Goal: Information Seeking & Learning: Learn about a topic

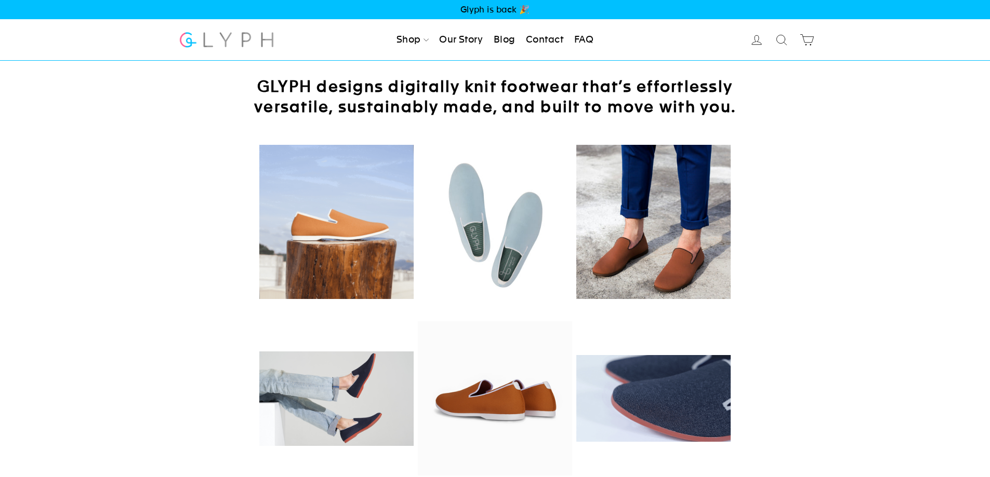
click at [445, 36] on link "Our Story" at bounding box center [461, 40] width 52 height 23
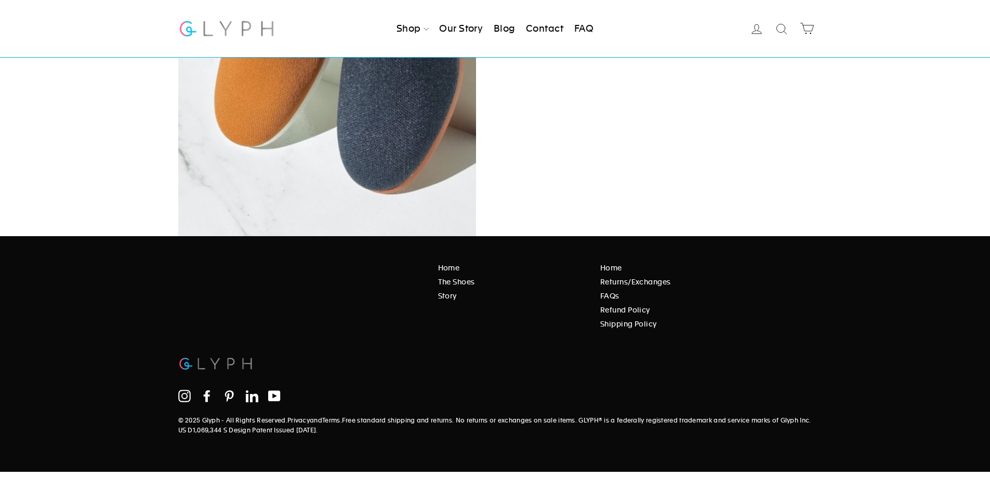
scroll to position [1292, 0]
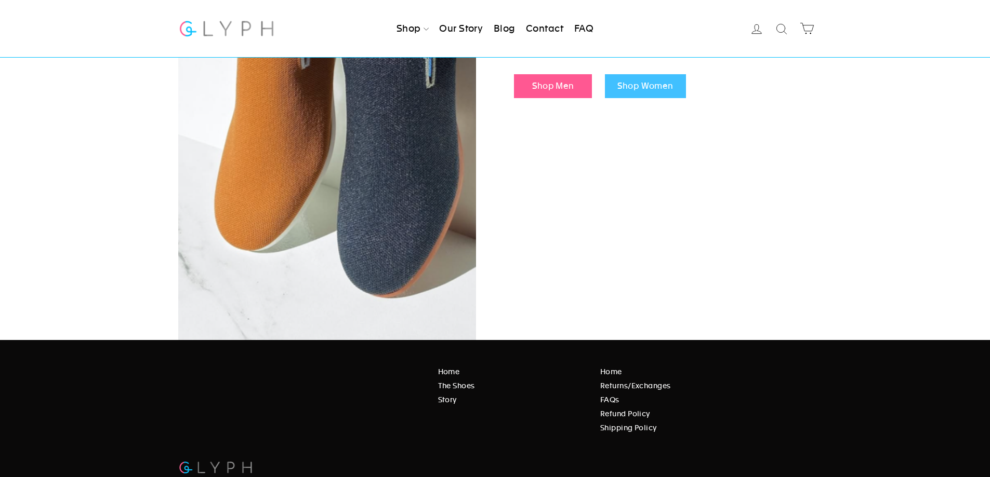
click at [510, 26] on link "Blog" at bounding box center [504, 28] width 30 height 23
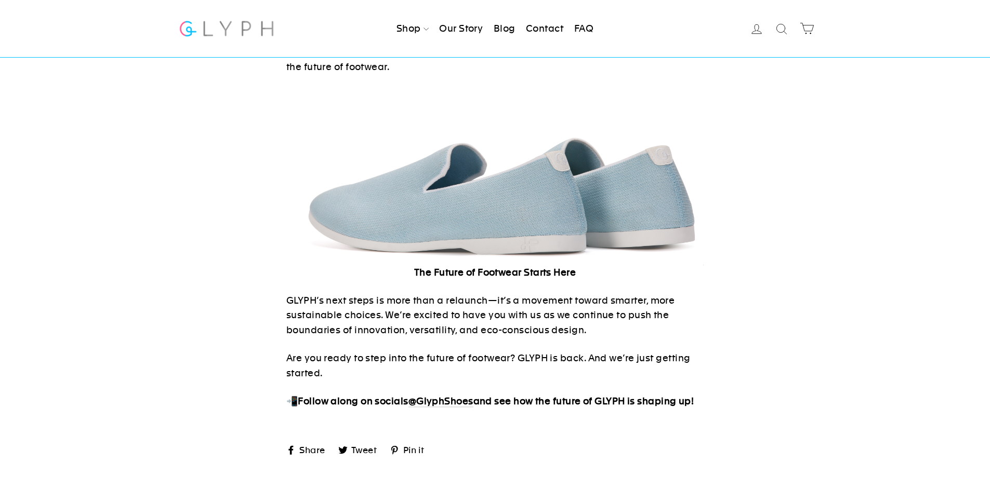
scroll to position [1385, 0]
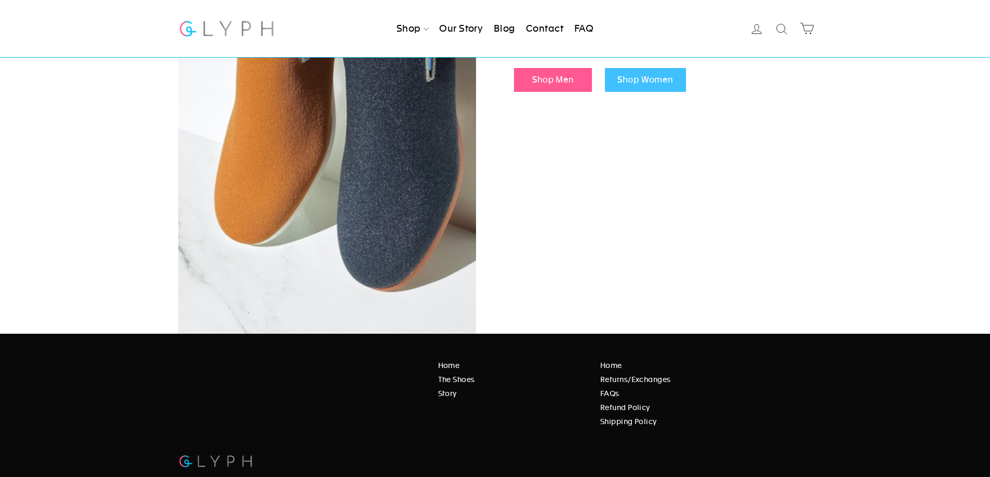
scroll to position [1396, 0]
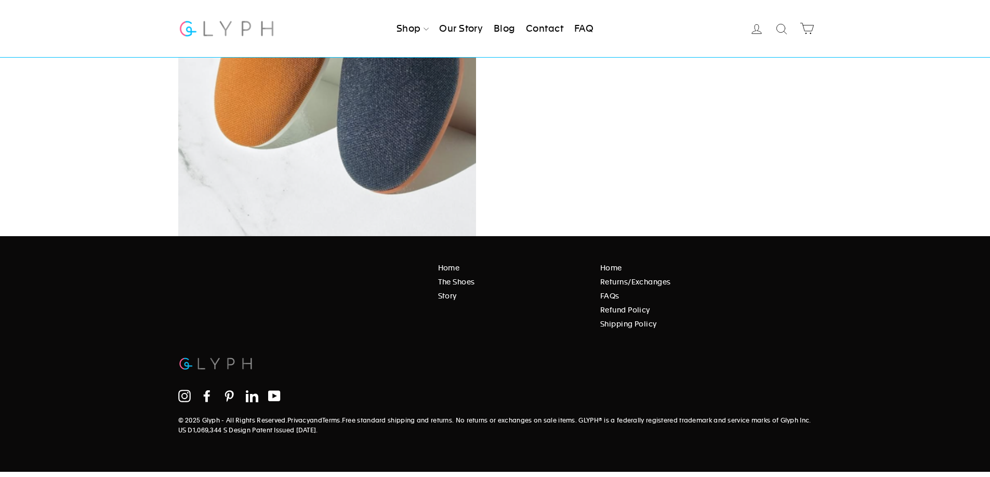
click at [448, 290] on link "Story" at bounding box center [511, 295] width 147 height 11
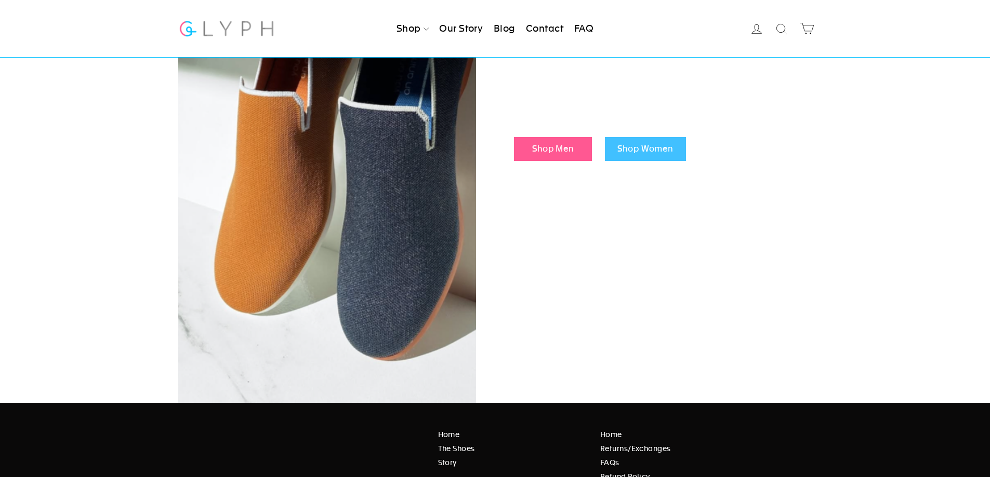
scroll to position [1385, 0]
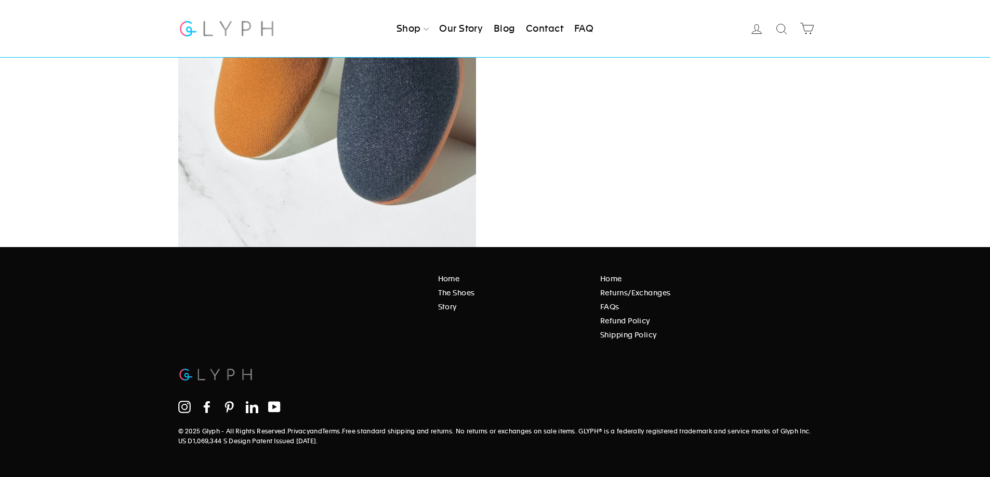
click at [455, 273] on link "Home" at bounding box center [511, 278] width 147 height 11
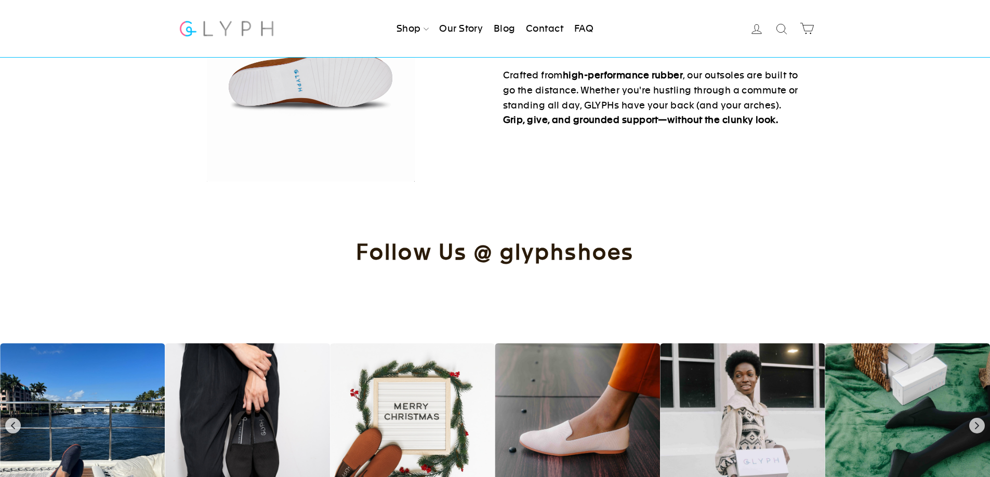
scroll to position [1212, 0]
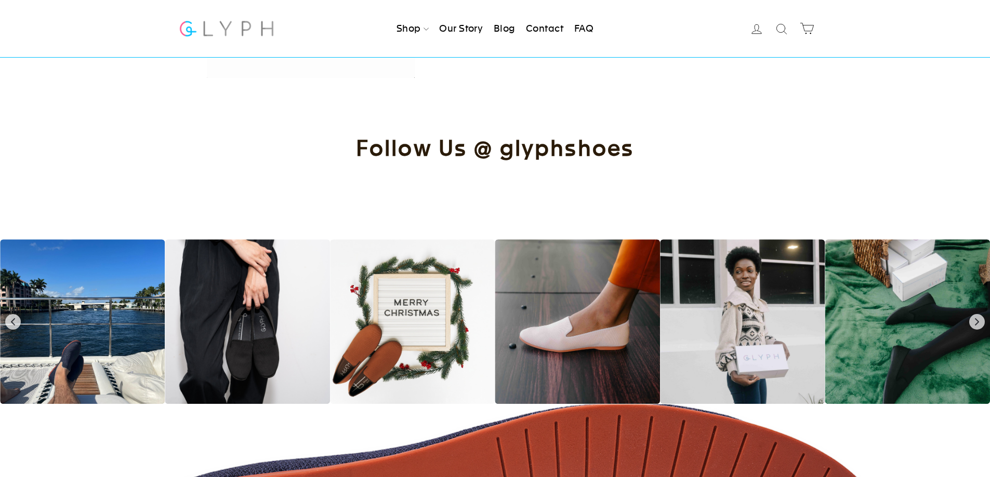
click at [576, 322] on div at bounding box center [577, 321] width 165 height 165
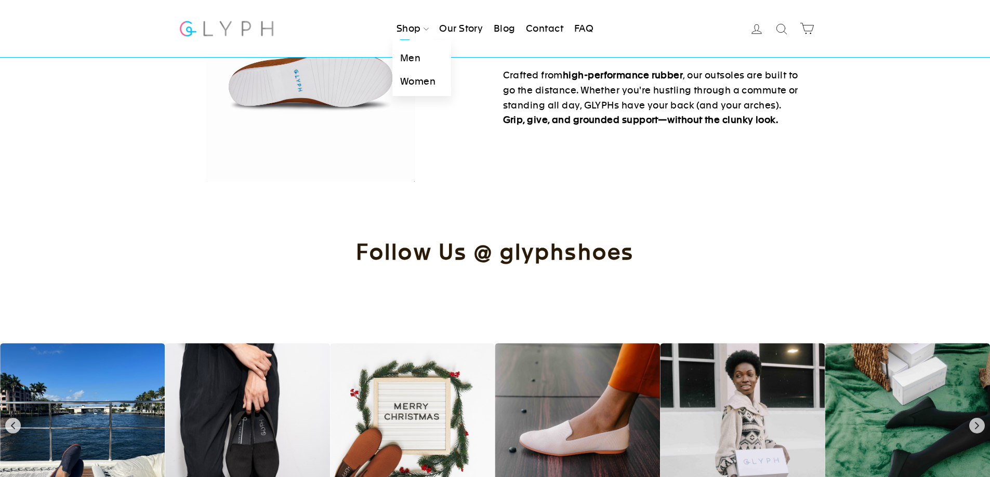
click at [417, 56] on link "Men" at bounding box center [421, 58] width 59 height 23
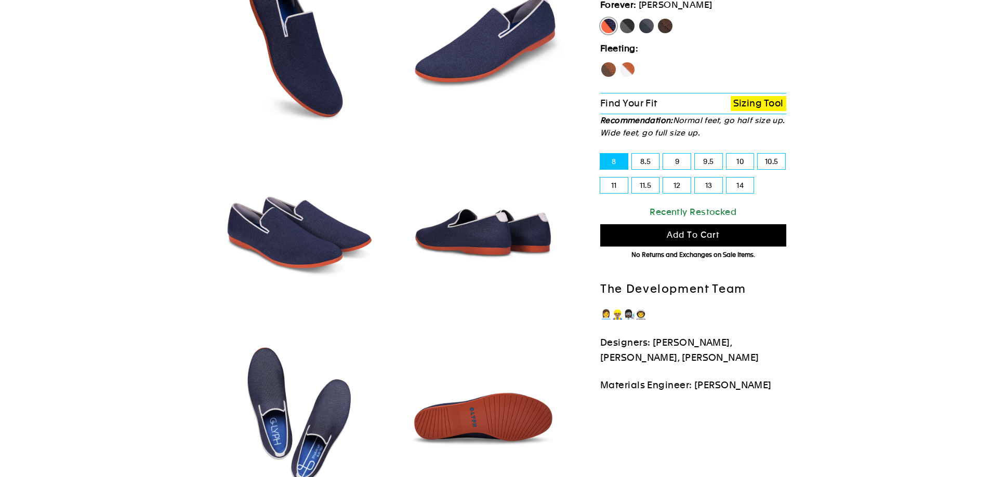
select select "highest-rating"
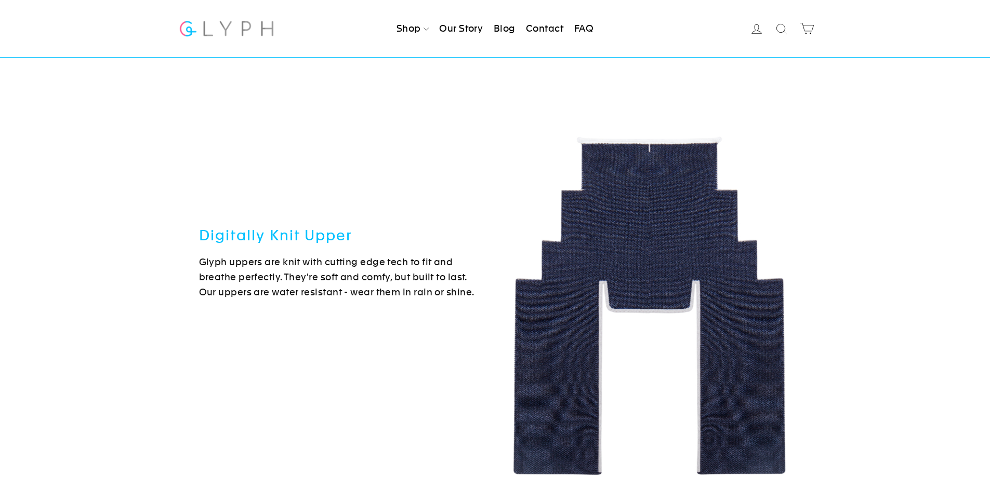
scroll to position [1974, 0]
